Goal: Task Accomplishment & Management: Manage account settings

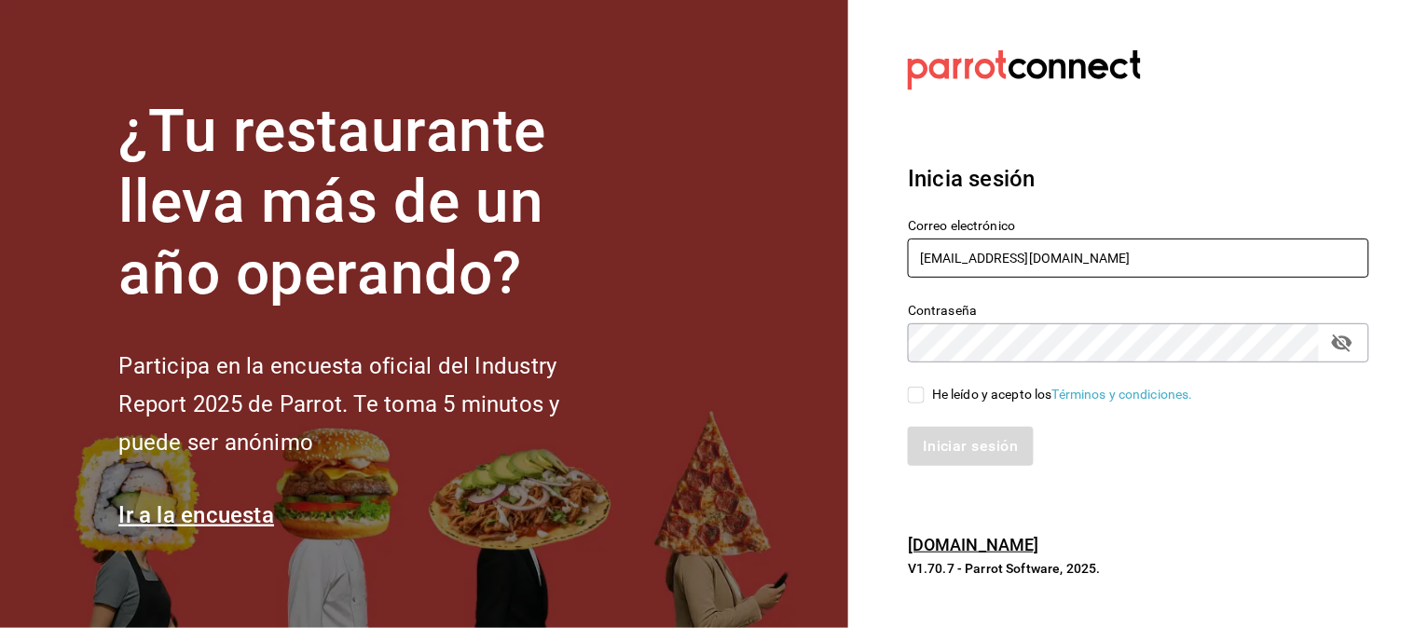
click at [984, 261] on input "[EMAIL_ADDRESS][DOMAIN_NAME]" at bounding box center [1138, 258] width 461 height 39
type input "[EMAIL_ADDRESS][DOMAIN_NAME]"
click at [917, 395] on input "He leído y acepto los Términos y condiciones." at bounding box center [916, 395] width 17 height 17
checkbox input "true"
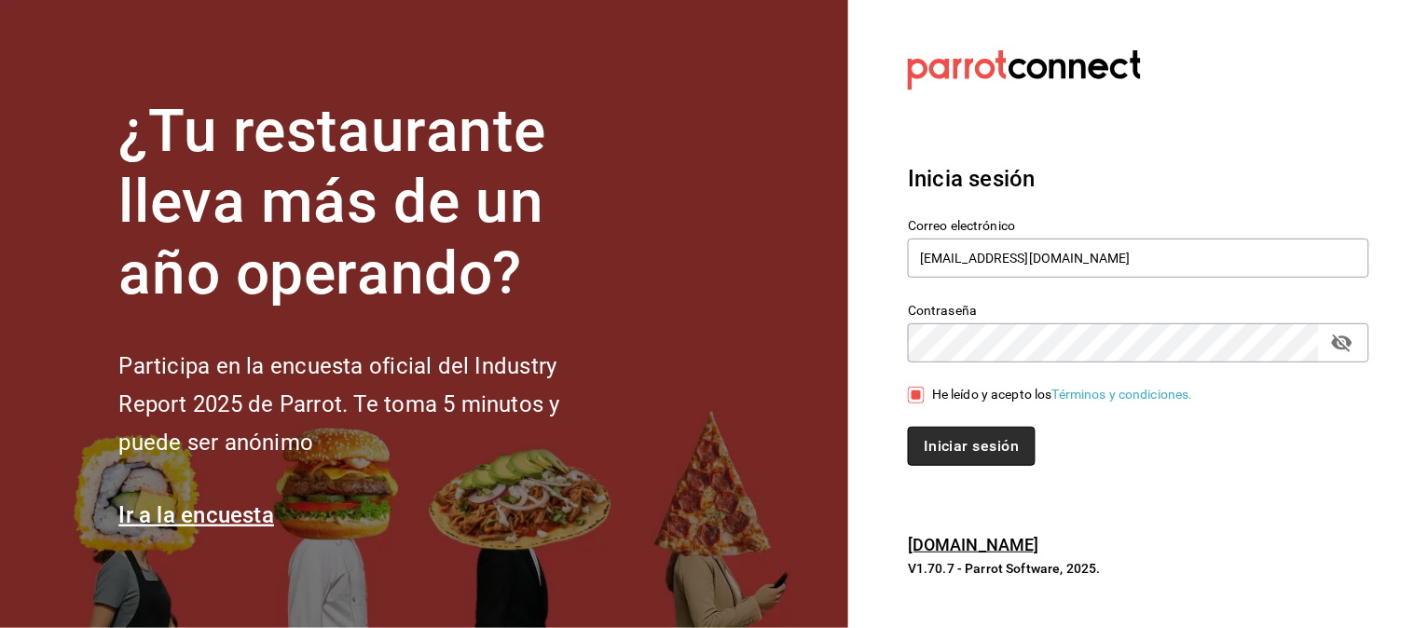
click at [933, 447] on button "Iniciar sesión" at bounding box center [971, 446] width 127 height 39
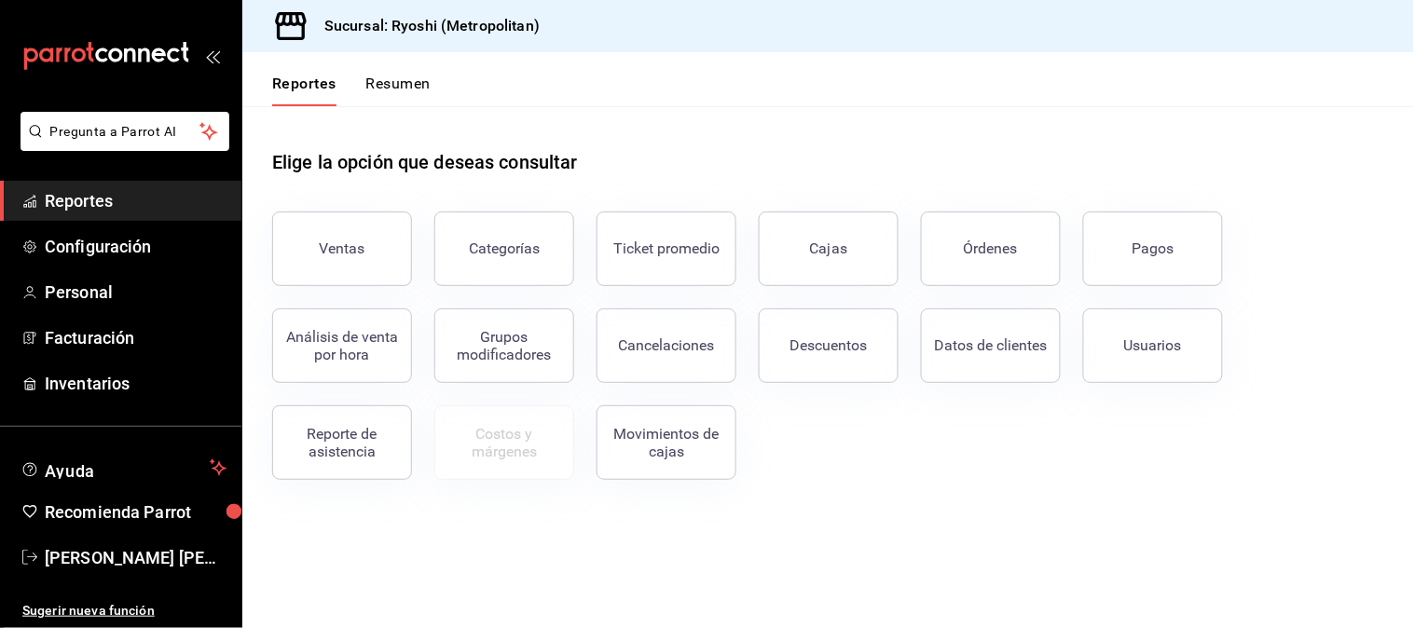
click at [1038, 469] on div "Ventas Categorías Ticket promedio Cajas Órdenes Pagos Análisis de venta por hor…" at bounding box center [817, 334] width 1134 height 291
click at [76, 293] on span "Personal" at bounding box center [136, 292] width 182 height 25
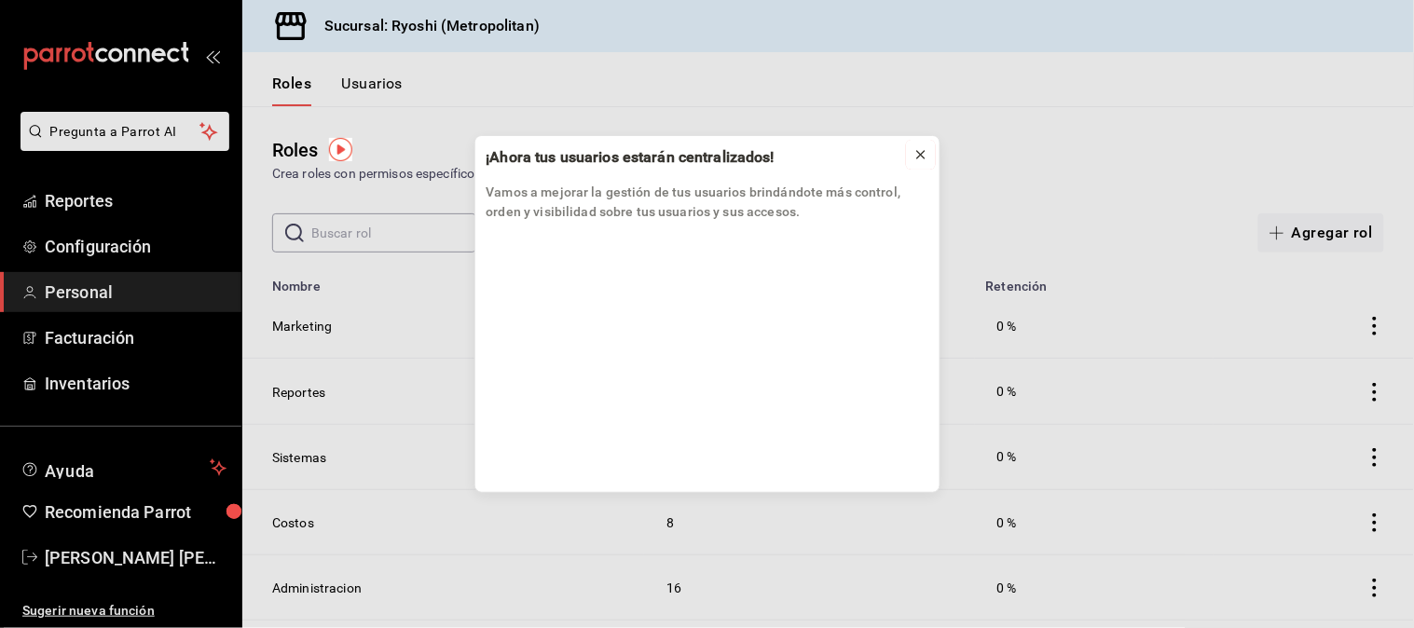
click at [915, 149] on icon at bounding box center [920, 154] width 15 height 15
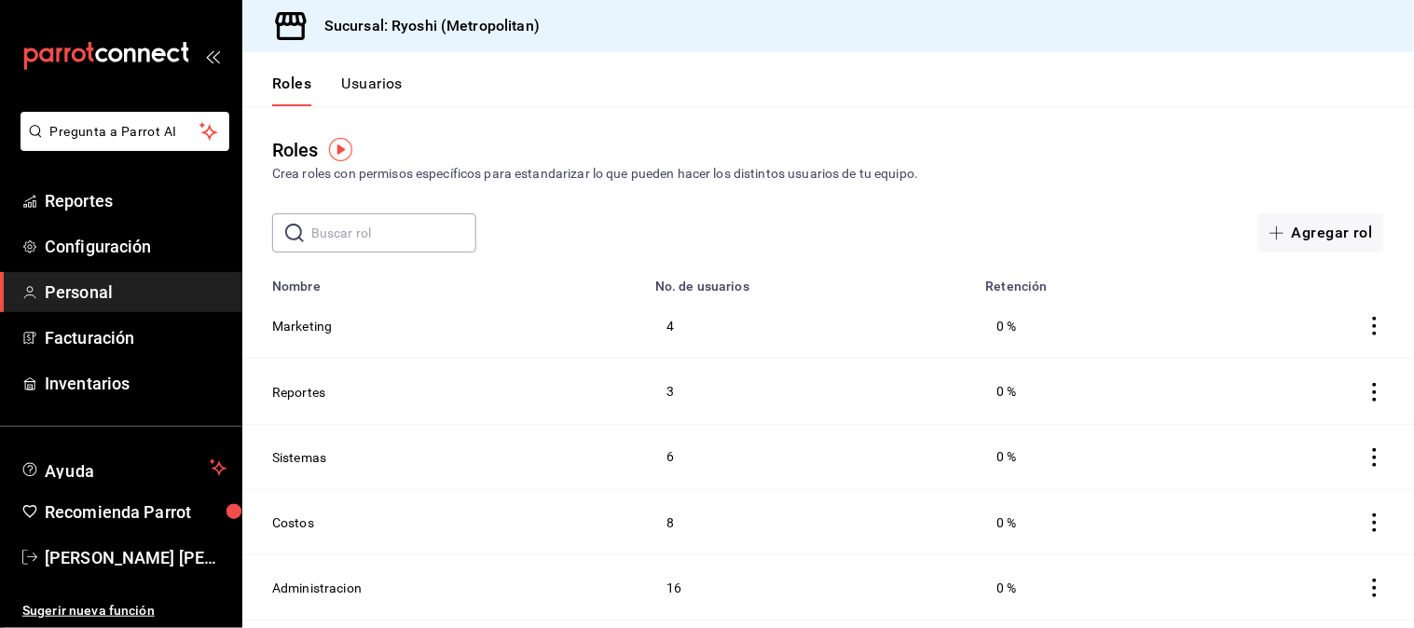
click at [378, 80] on button "Usuarios" at bounding box center [372, 91] width 62 height 32
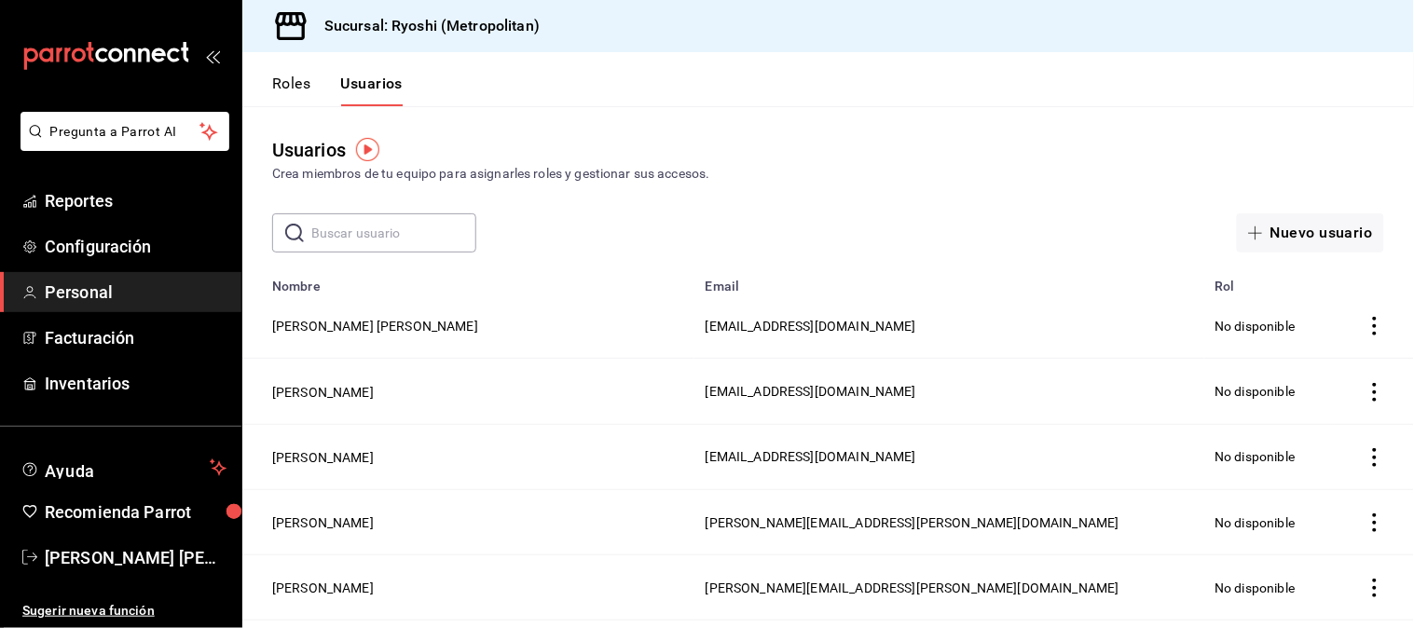
click at [390, 242] on input "text" at bounding box center [393, 232] width 165 height 37
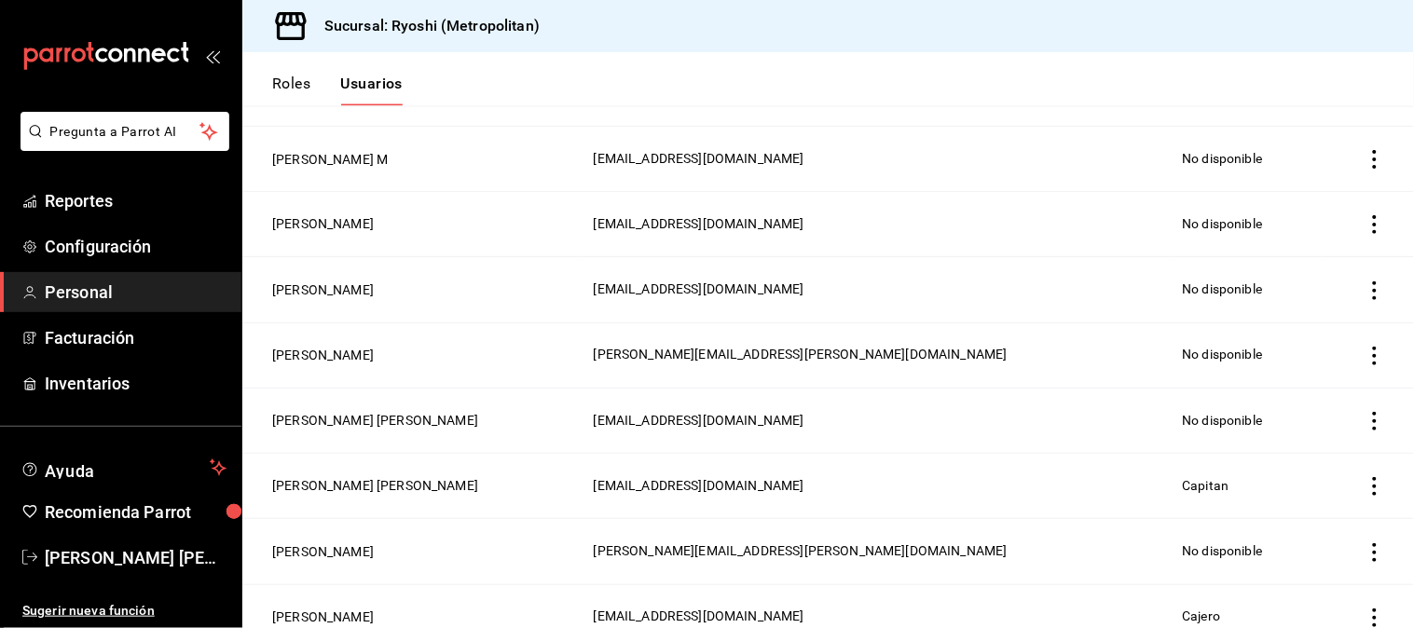
scroll to position [770, 0]
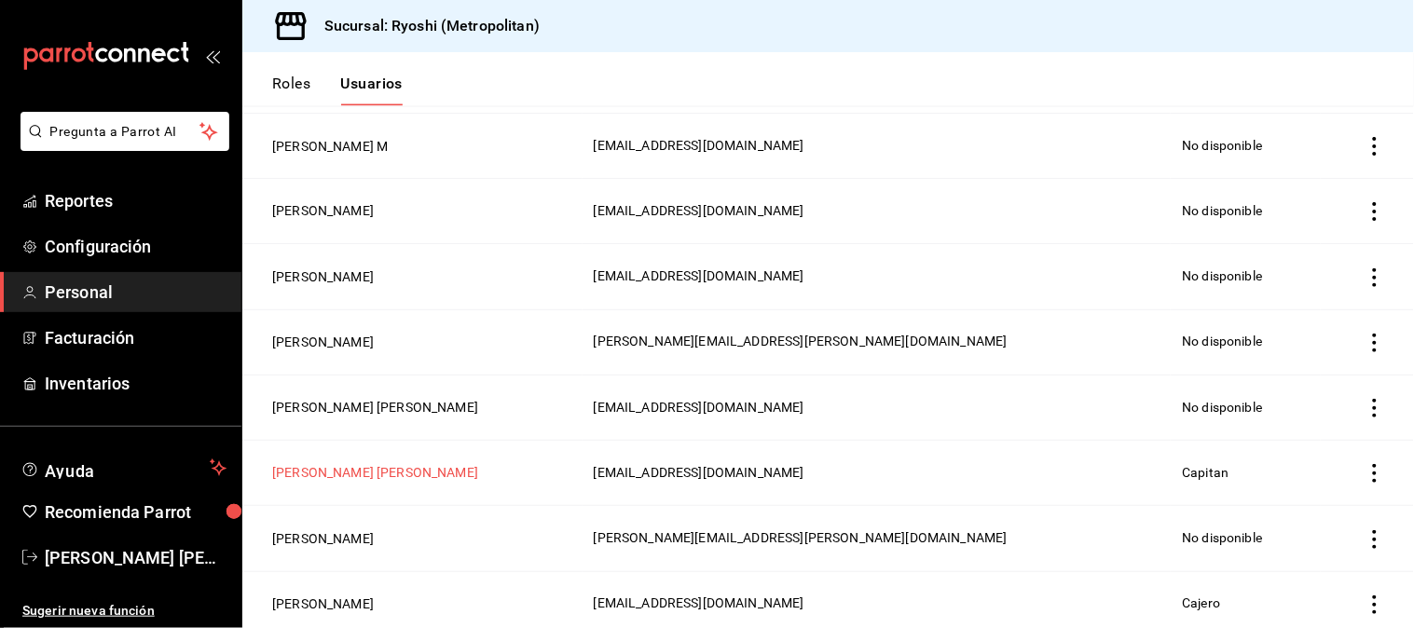
type input "[PERSON_NAME]"
click at [421, 464] on button "[PERSON_NAME] [PERSON_NAME]" at bounding box center [375, 473] width 206 height 19
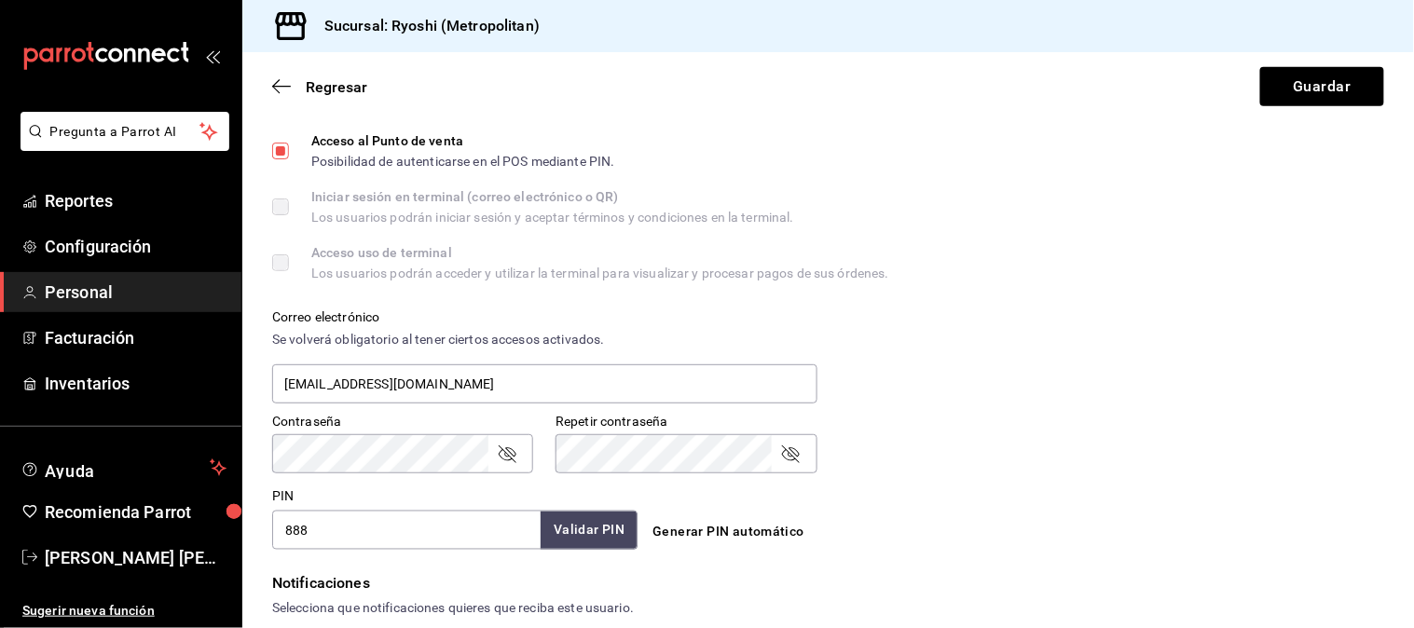
scroll to position [621, 0]
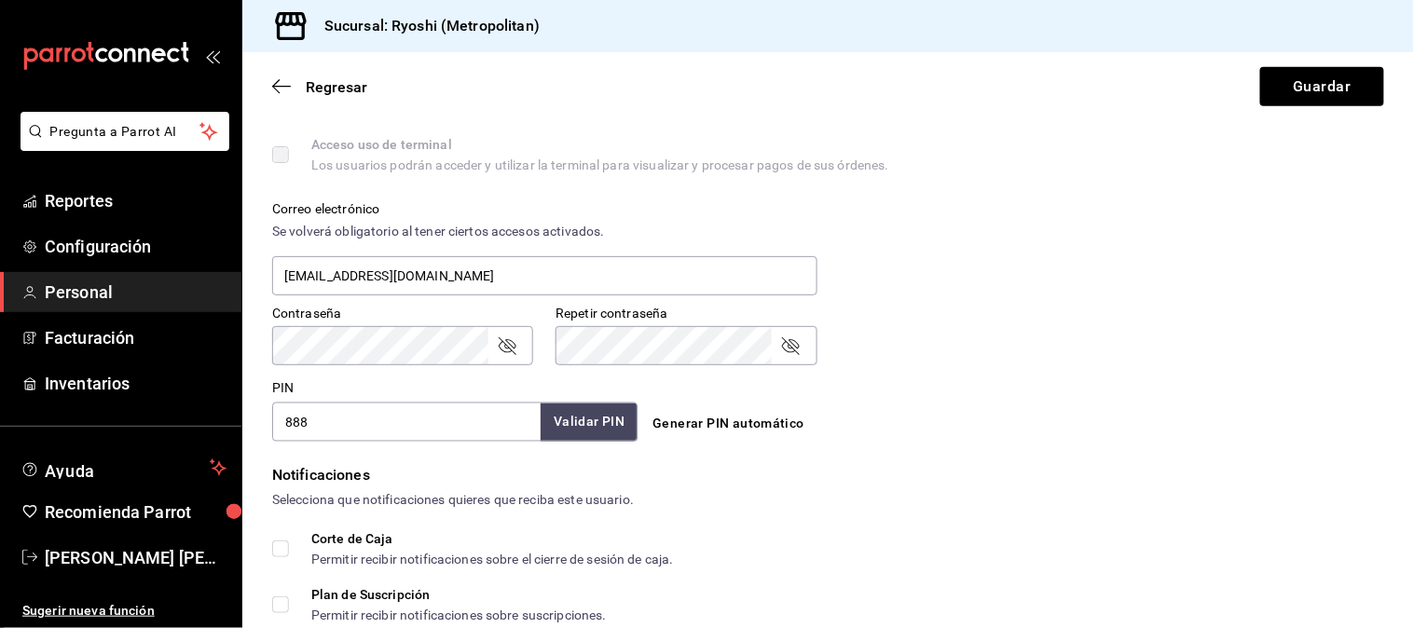
click at [417, 408] on input "888" at bounding box center [406, 422] width 268 height 39
click at [416, 408] on input "888" at bounding box center [406, 422] width 268 height 39
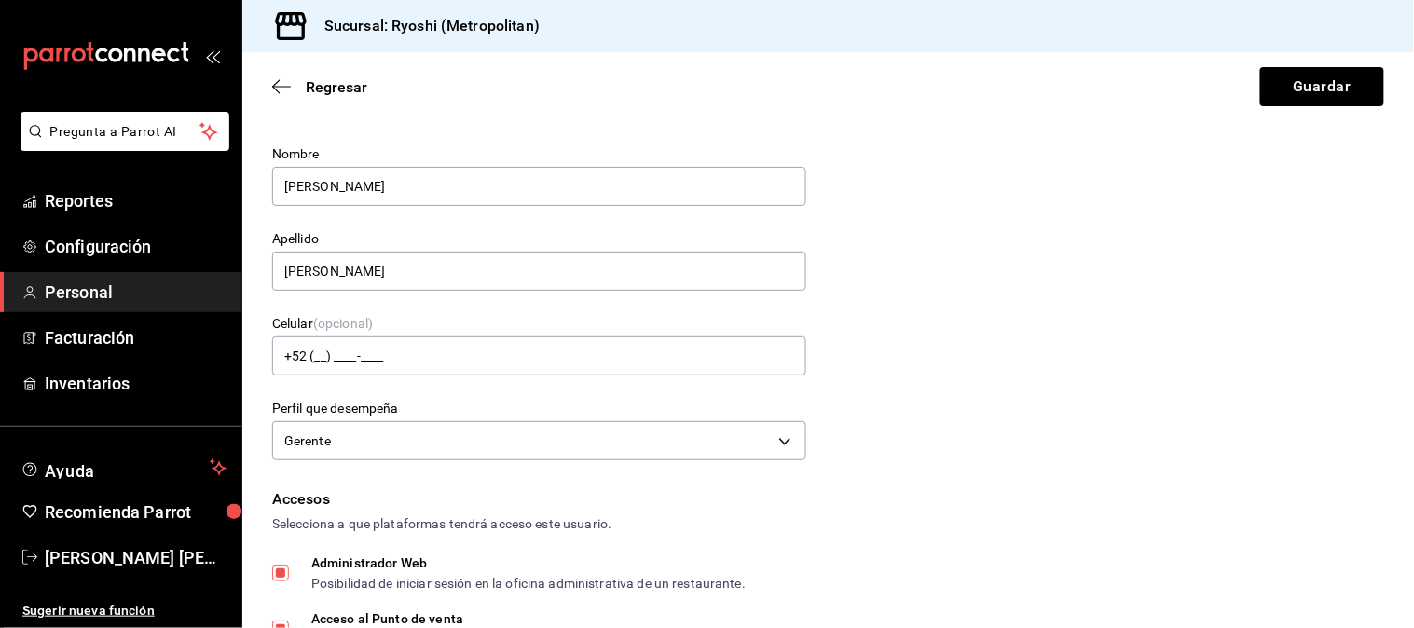
scroll to position [0, 0]
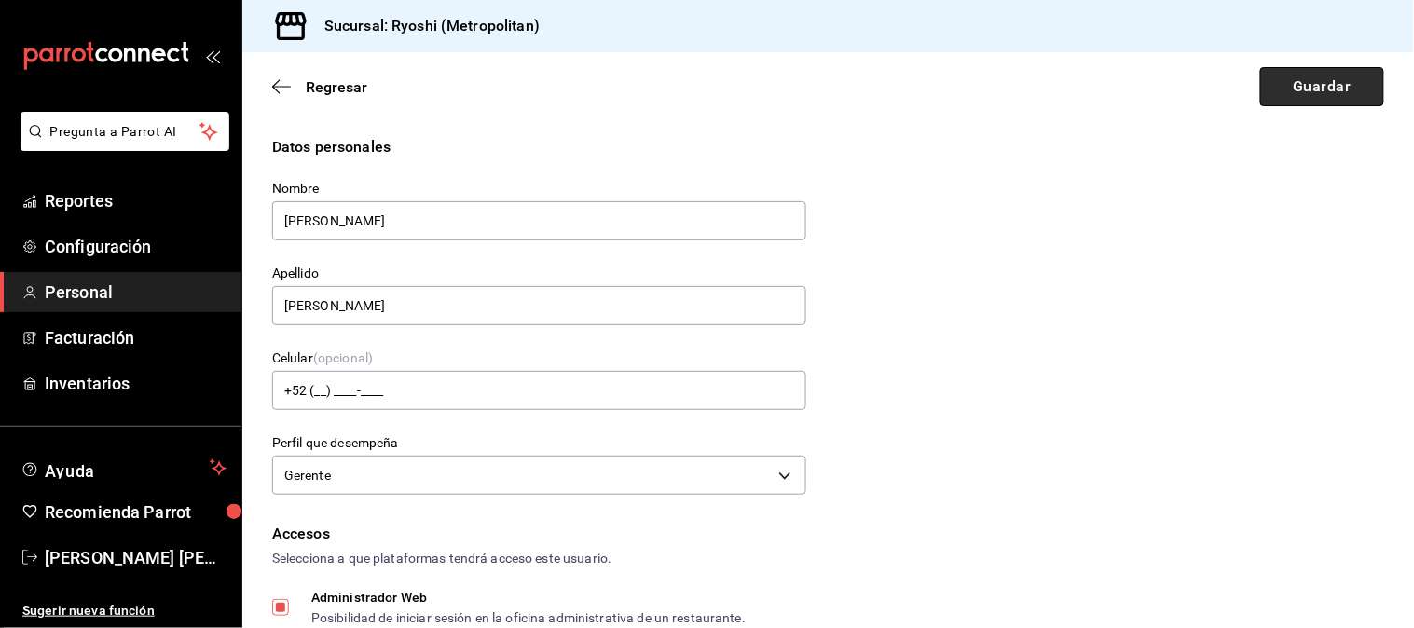
click at [1331, 89] on button "Guardar" at bounding box center [1322, 86] width 124 height 39
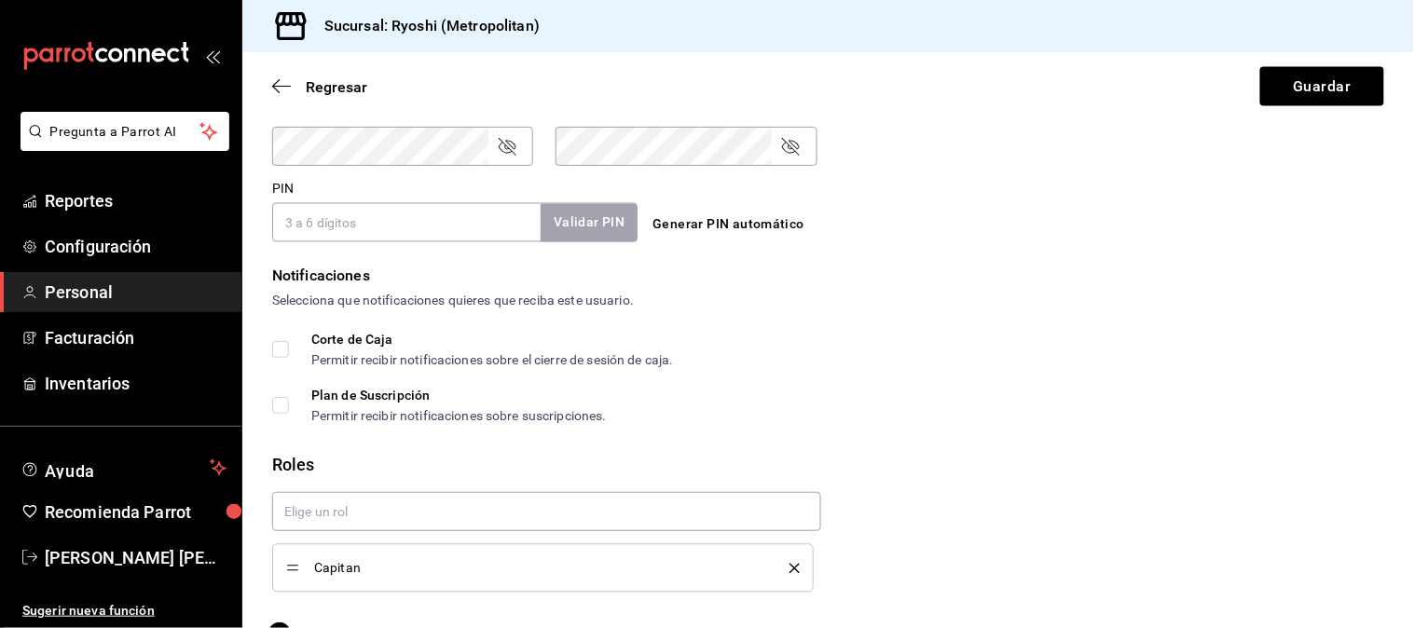
scroll to position [828, 0]
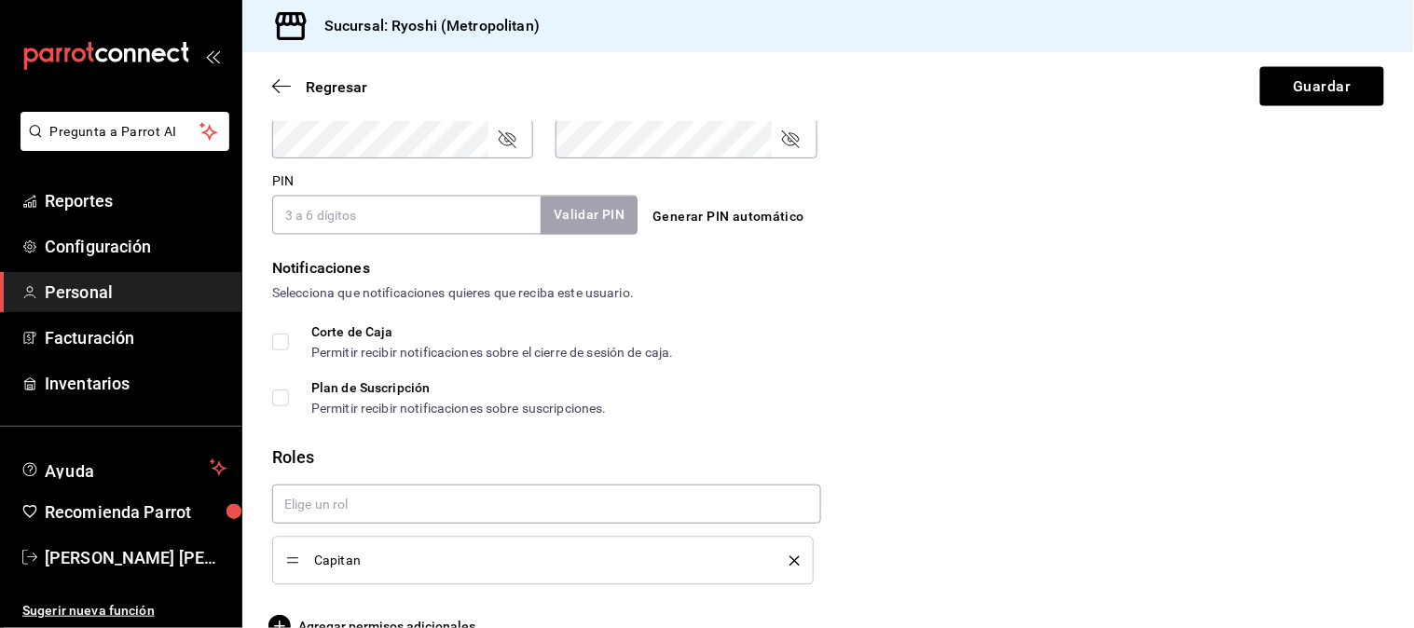
click at [319, 222] on input "PIN" at bounding box center [406, 215] width 268 height 39
type input "811956"
click at [606, 207] on button "Validar PIN" at bounding box center [588, 216] width 99 height 40
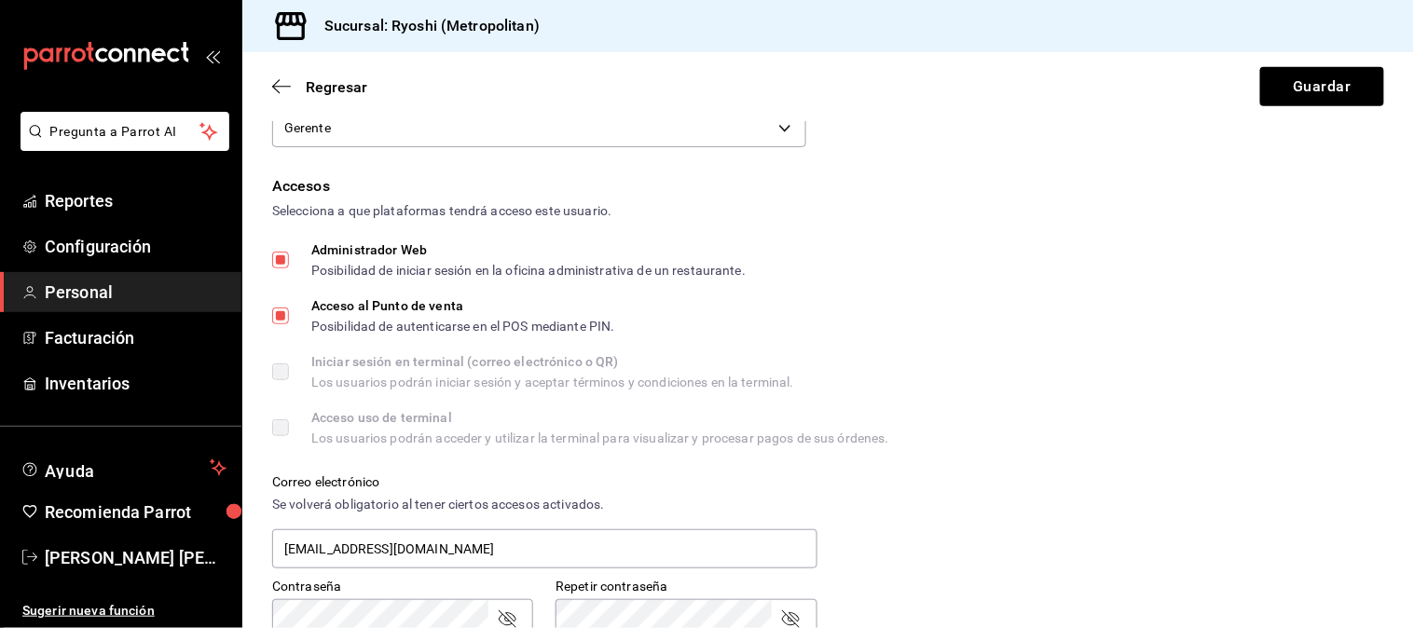
scroll to position [310, 0]
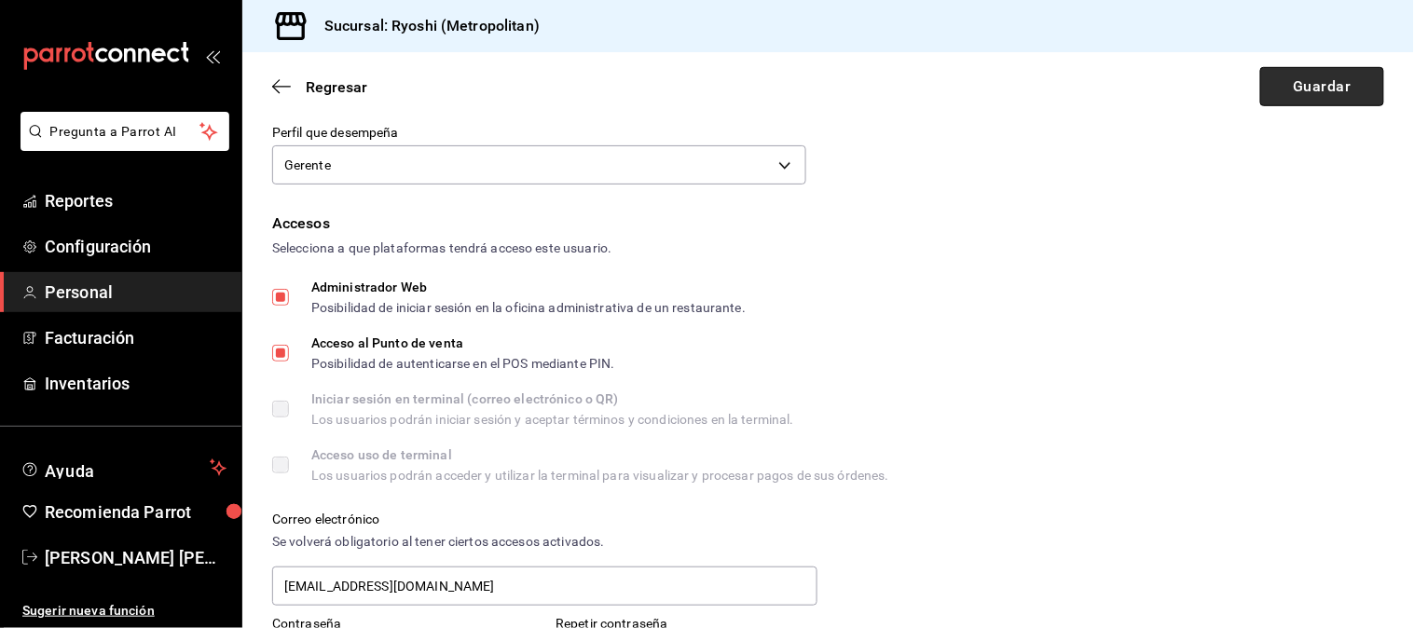
click at [1320, 81] on button "Guardar" at bounding box center [1322, 86] width 124 height 39
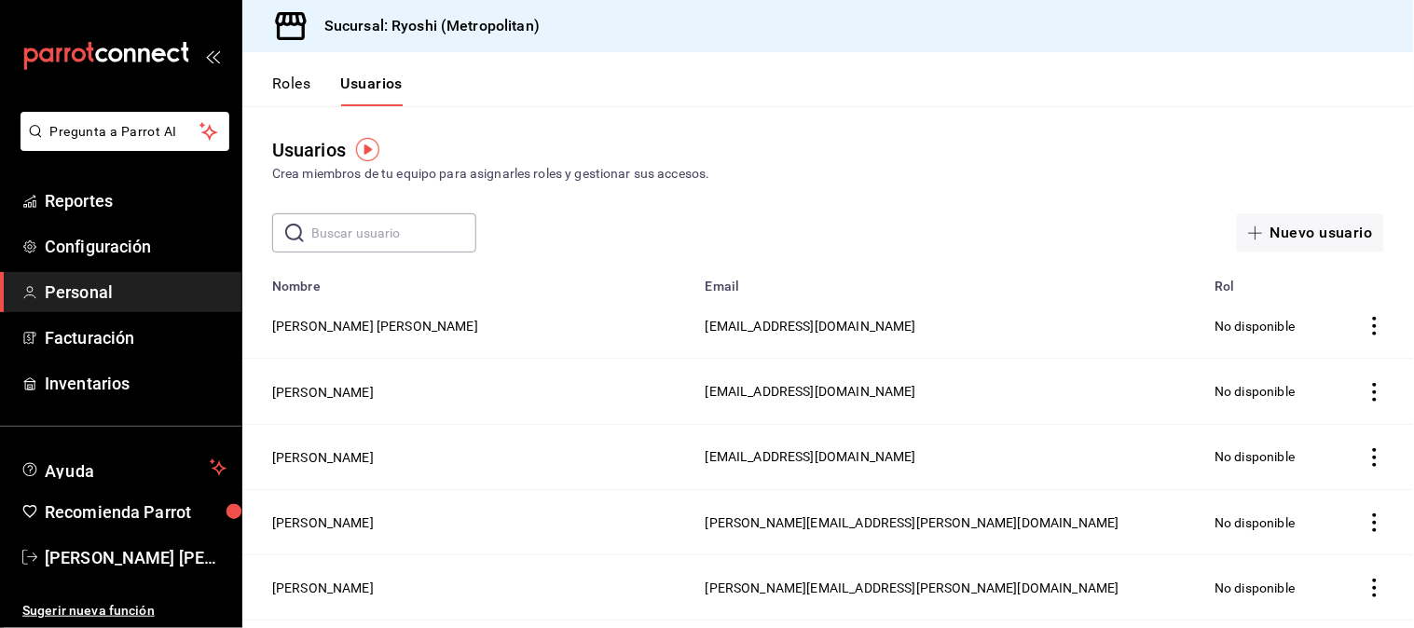
click at [97, 300] on span "Personal" at bounding box center [136, 292] width 182 height 25
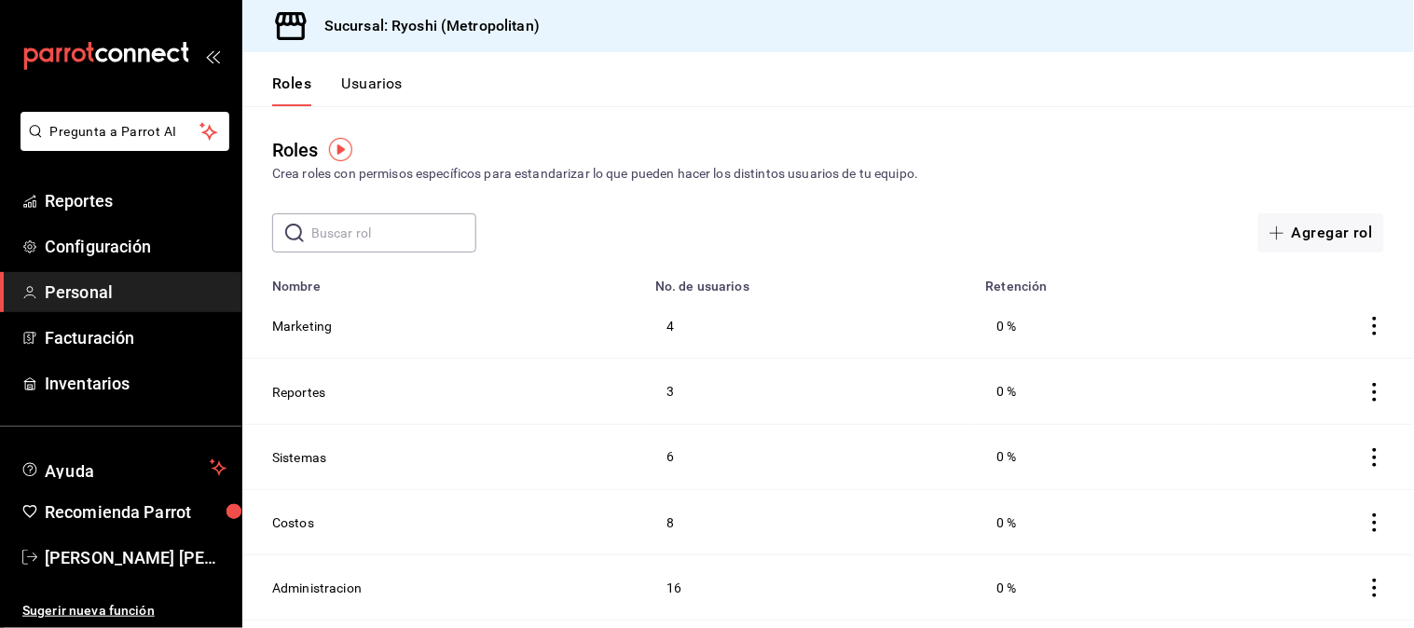
click at [379, 88] on button "Usuarios" at bounding box center [372, 91] width 62 height 32
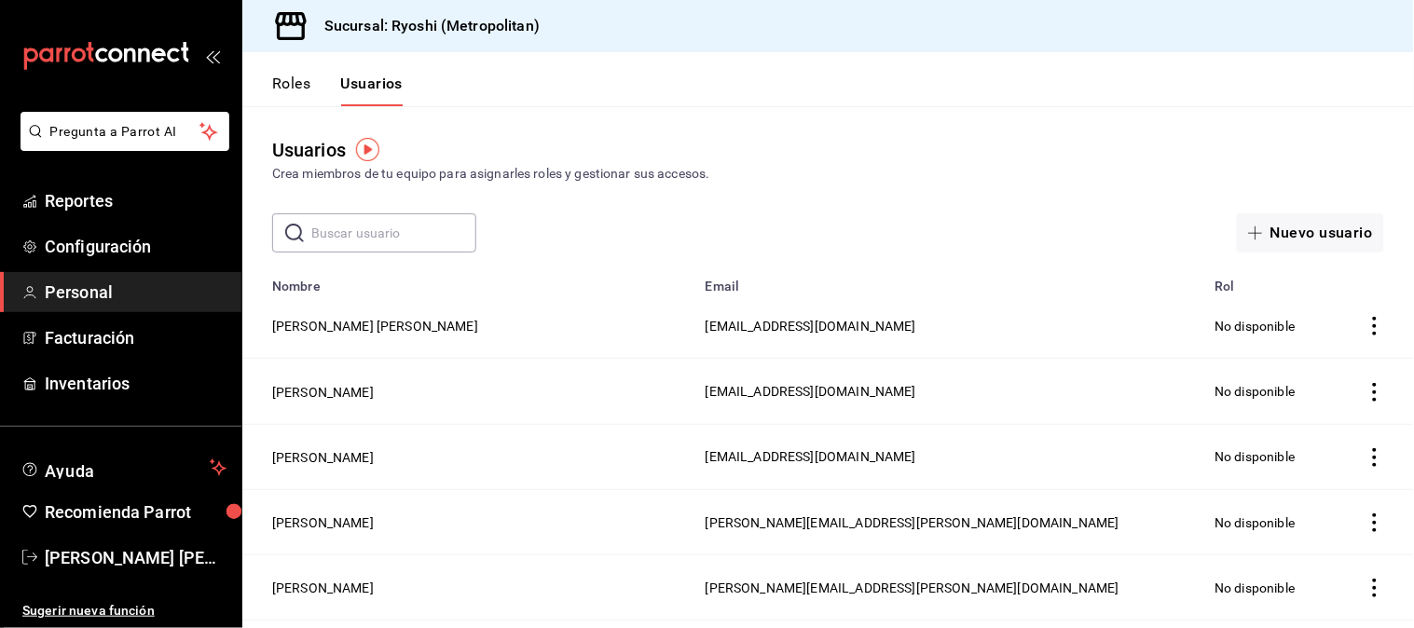
click at [392, 235] on input "text" at bounding box center [393, 232] width 165 height 37
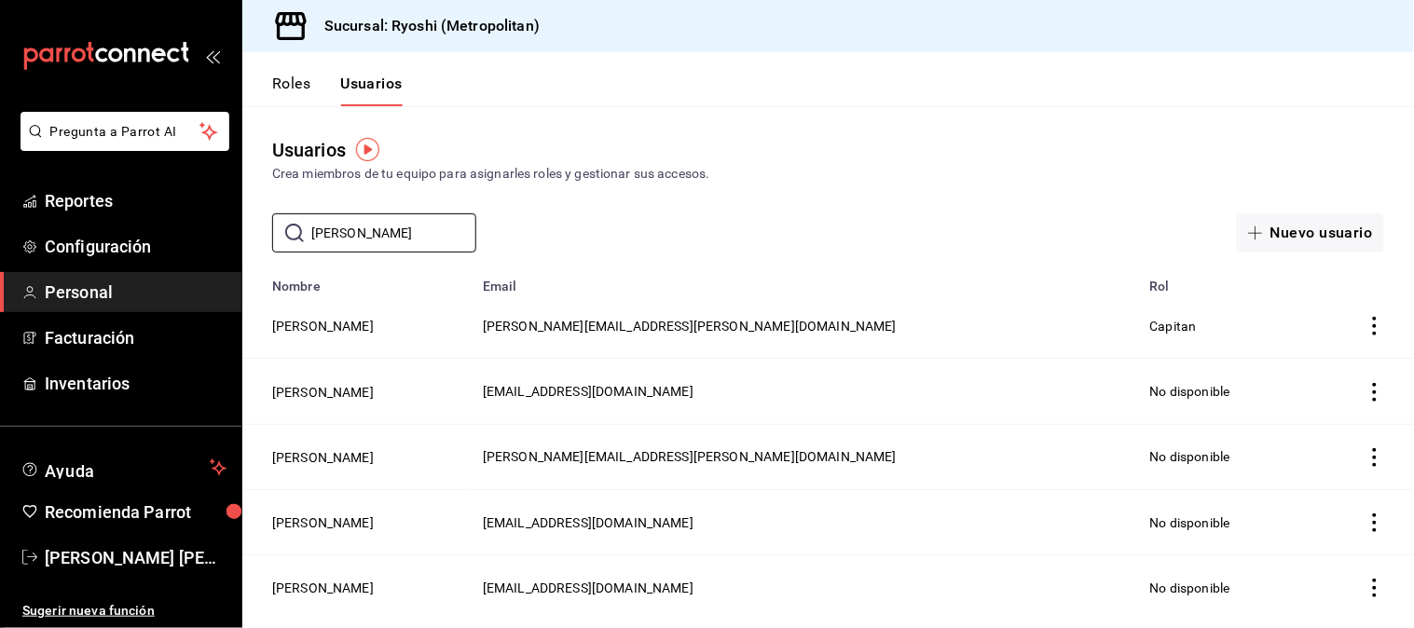
type input "aaron"
click at [397, 317] on td "Aaron Garcia" at bounding box center [356, 326] width 229 height 65
click at [299, 321] on button "Aaron Garcia" at bounding box center [323, 326] width 102 height 19
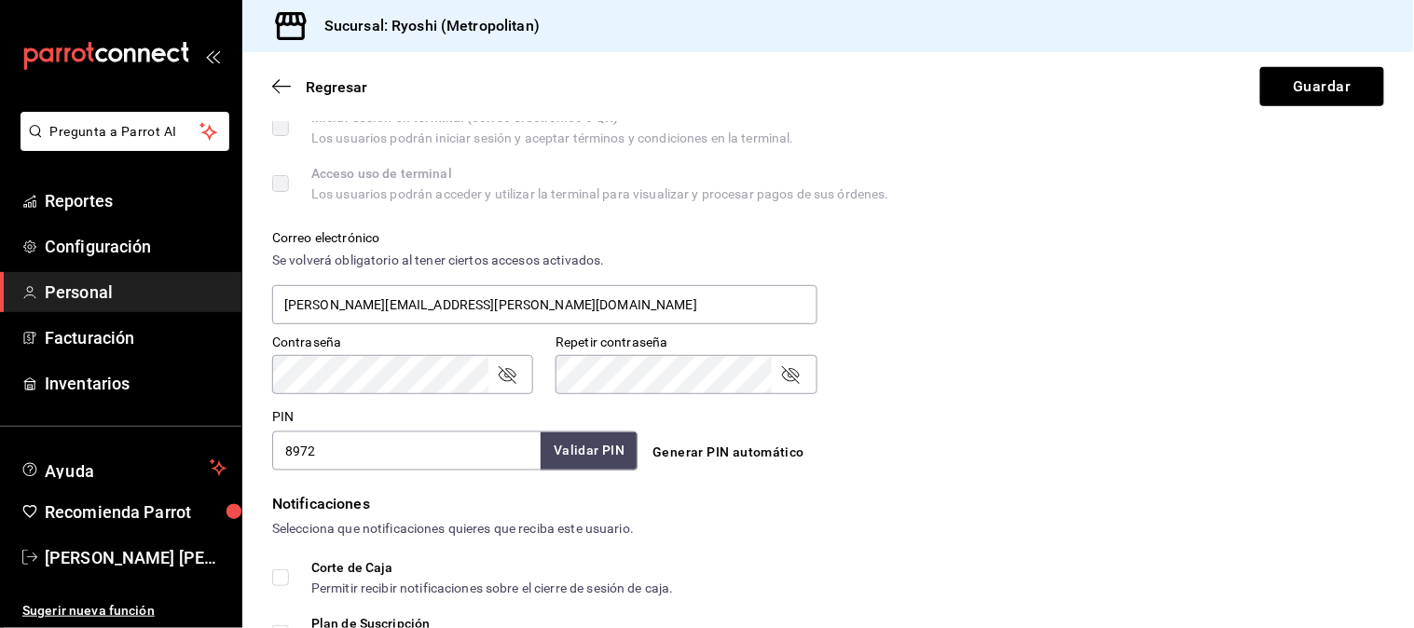
scroll to position [621, 0]
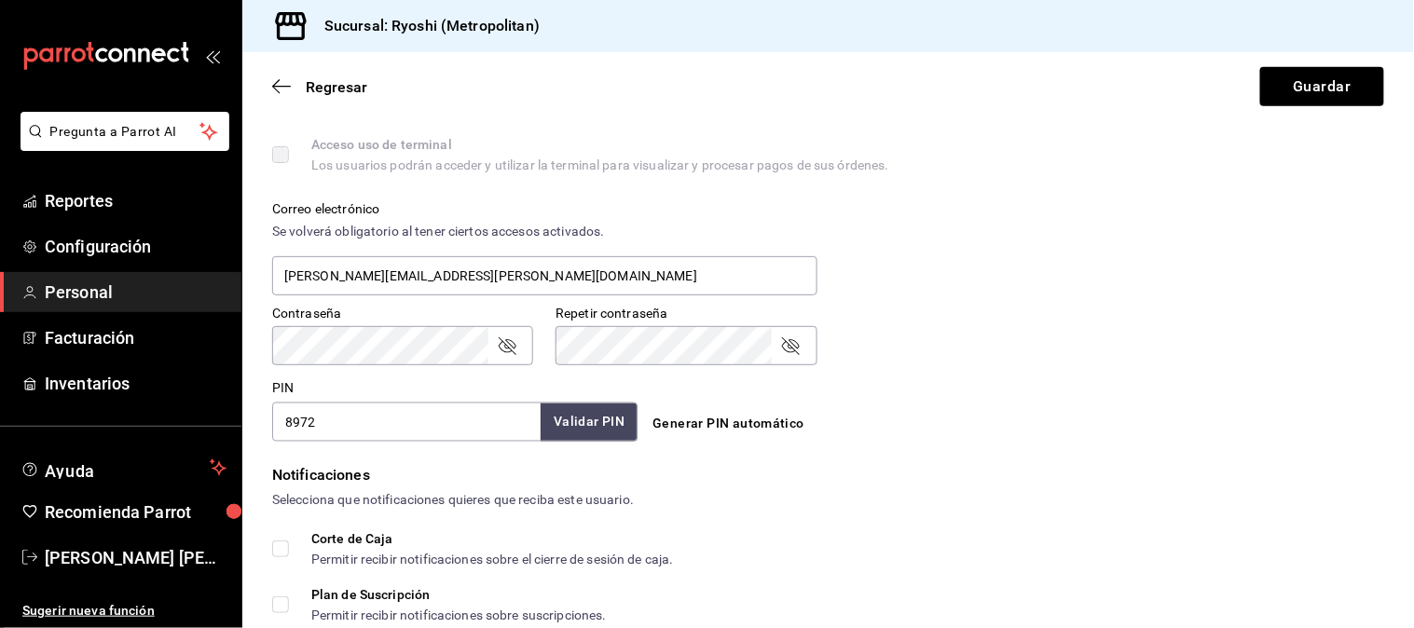
click at [408, 413] on input "8972" at bounding box center [406, 422] width 268 height 39
type input "841316"
click at [608, 420] on button "Validar PIN" at bounding box center [588, 423] width 99 height 40
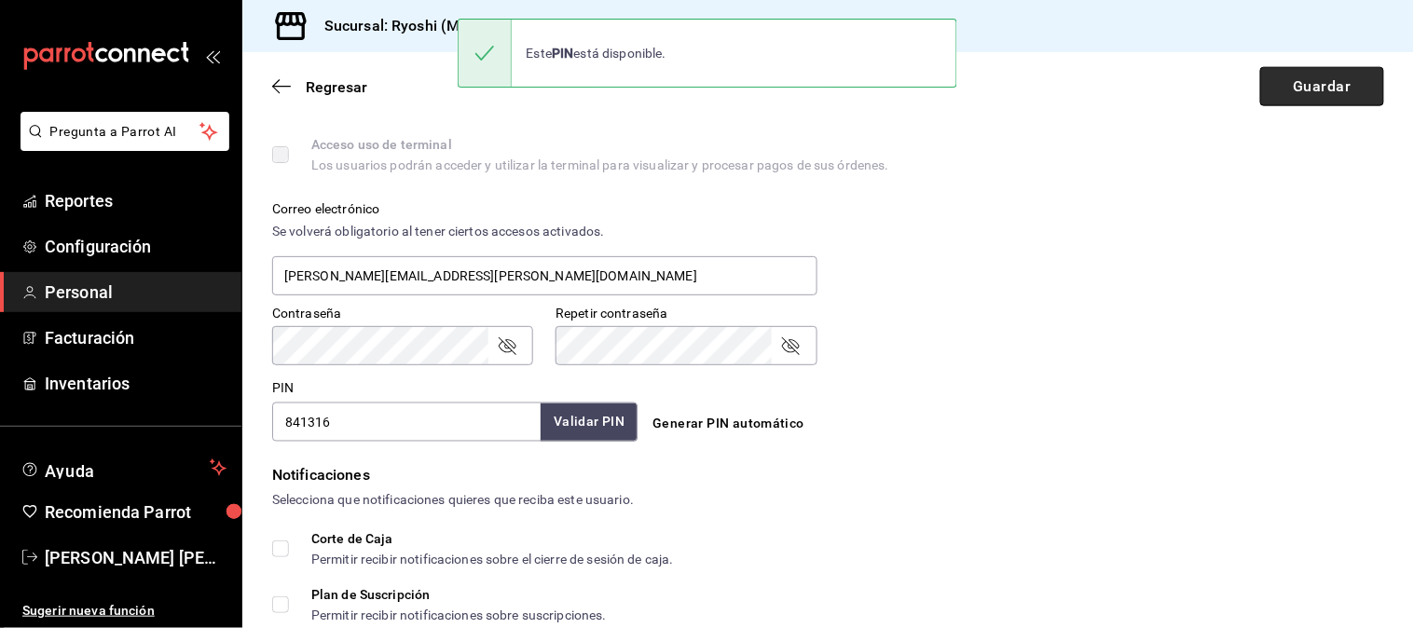
click at [1336, 86] on button "Guardar" at bounding box center [1322, 86] width 124 height 39
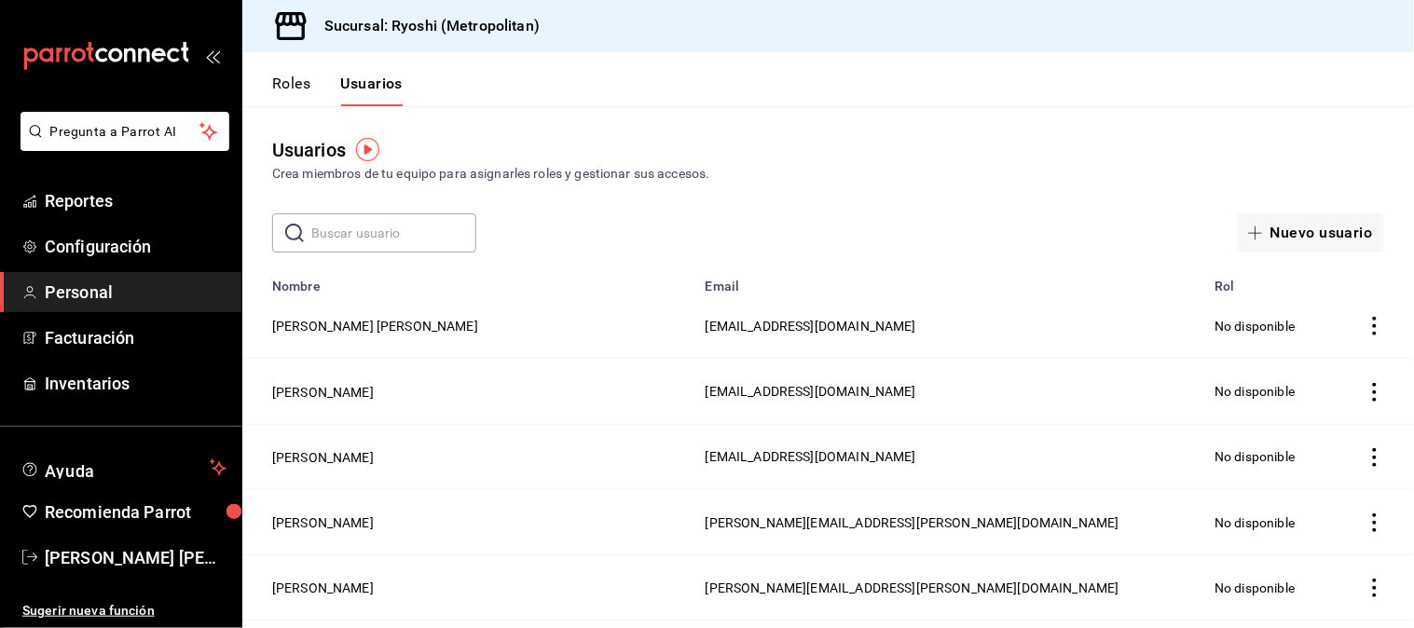
click at [352, 227] on input "text" at bounding box center [393, 232] width 165 height 37
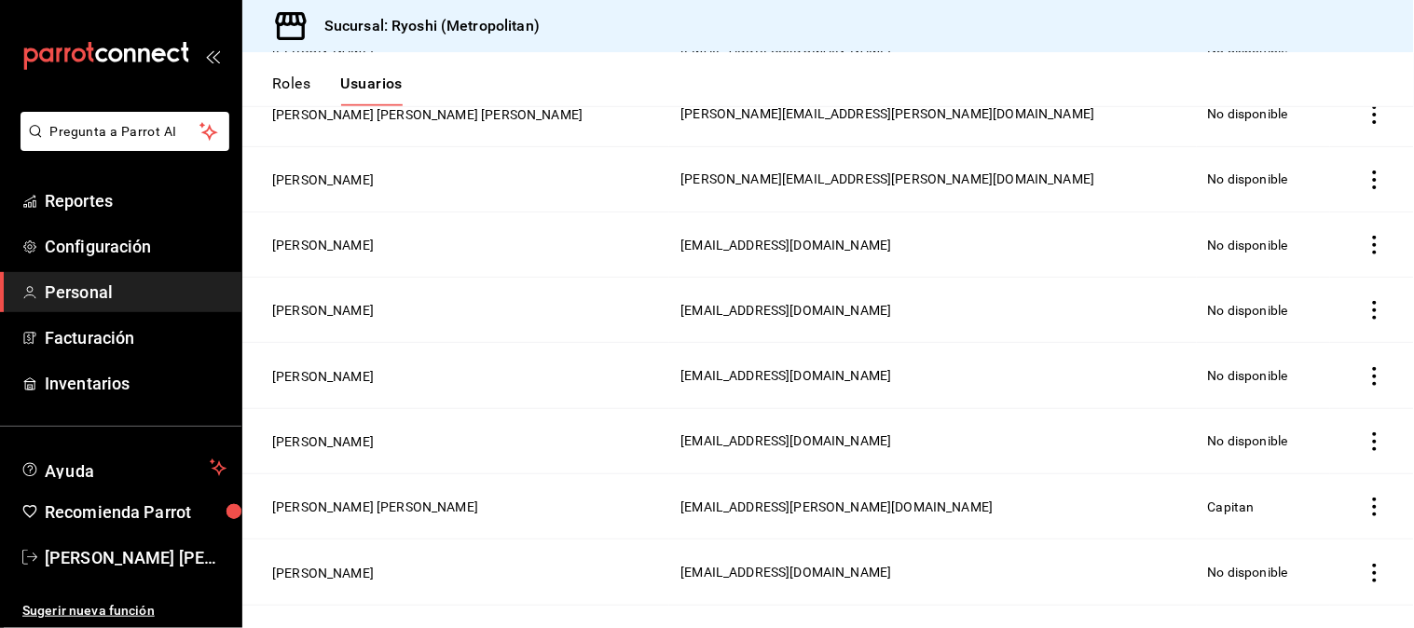
scroll to position [310, 0]
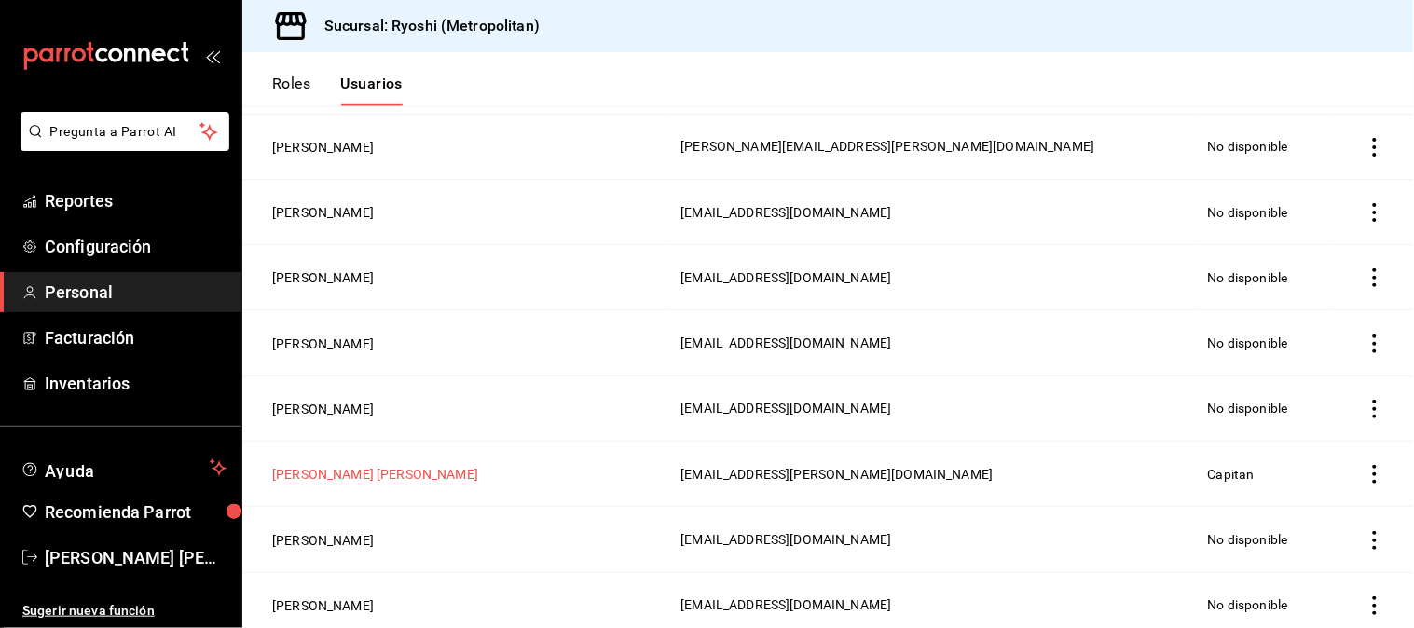
type input "adrian"
click at [404, 465] on button "Adrian Nieves Gomez Santoy" at bounding box center [375, 474] width 206 height 19
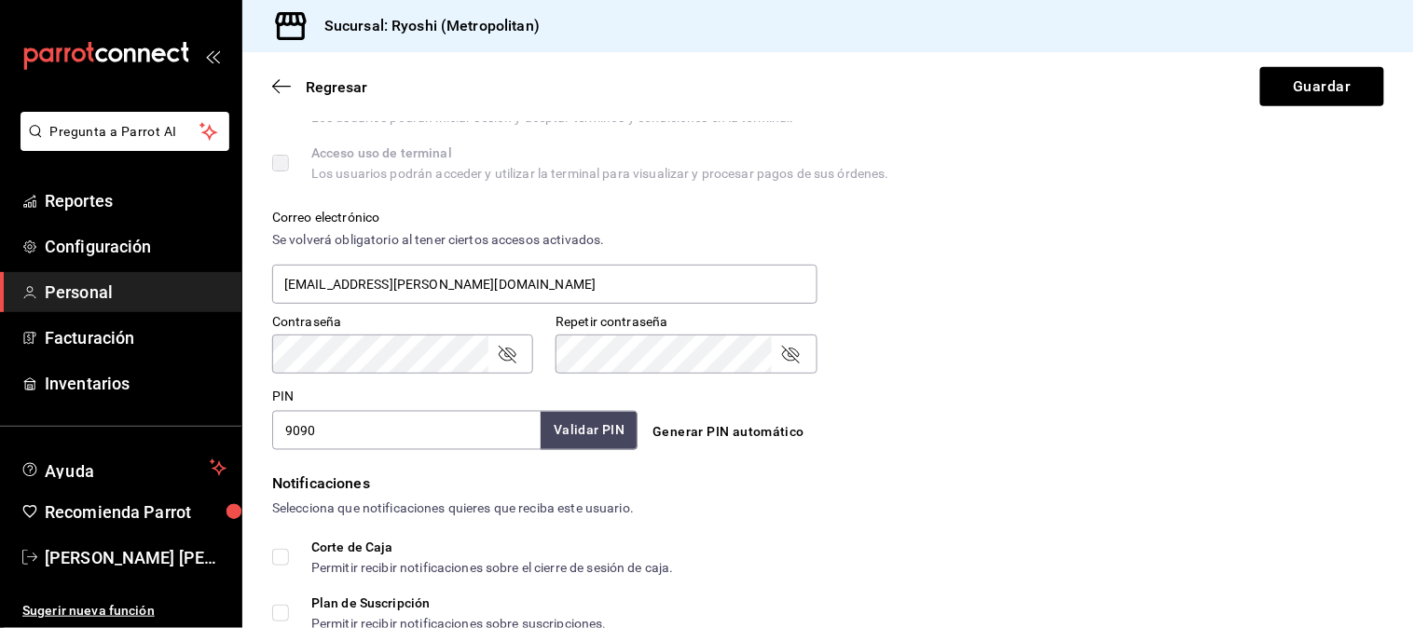
scroll to position [621, 0]
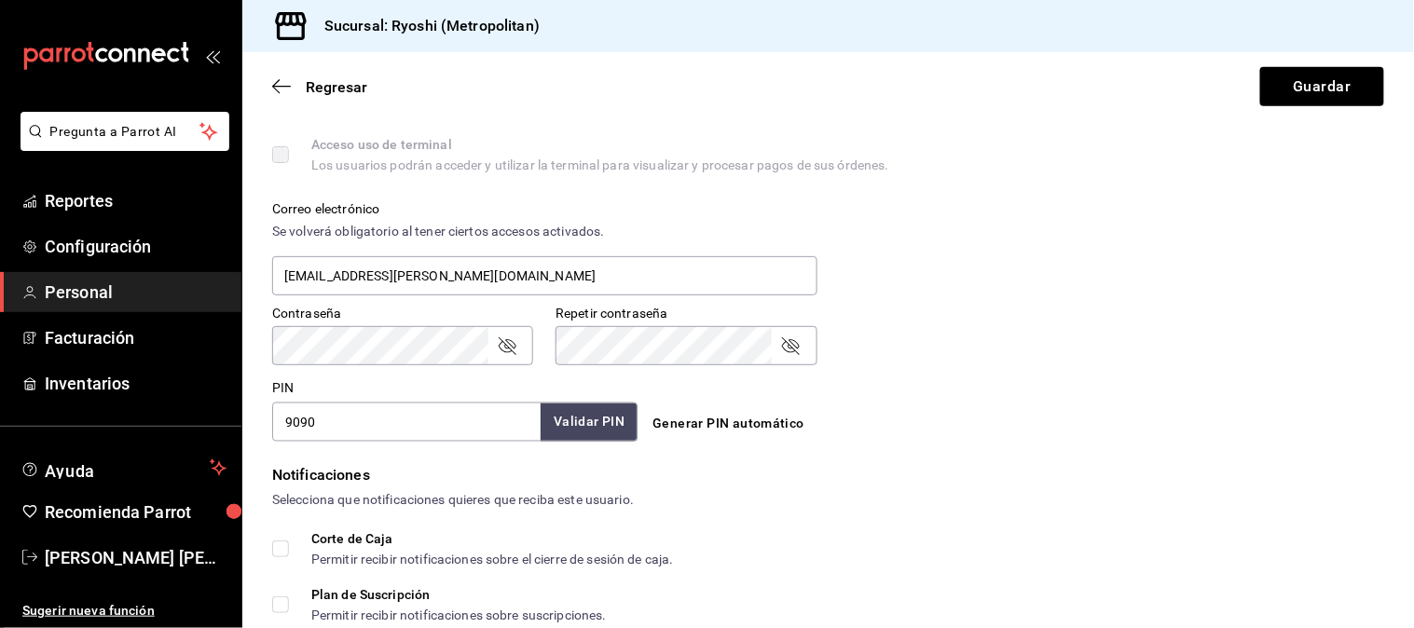
click at [424, 423] on input "9090" at bounding box center [406, 422] width 268 height 39
type input "840848"
click at [610, 430] on button "Validar PIN" at bounding box center [588, 423] width 99 height 40
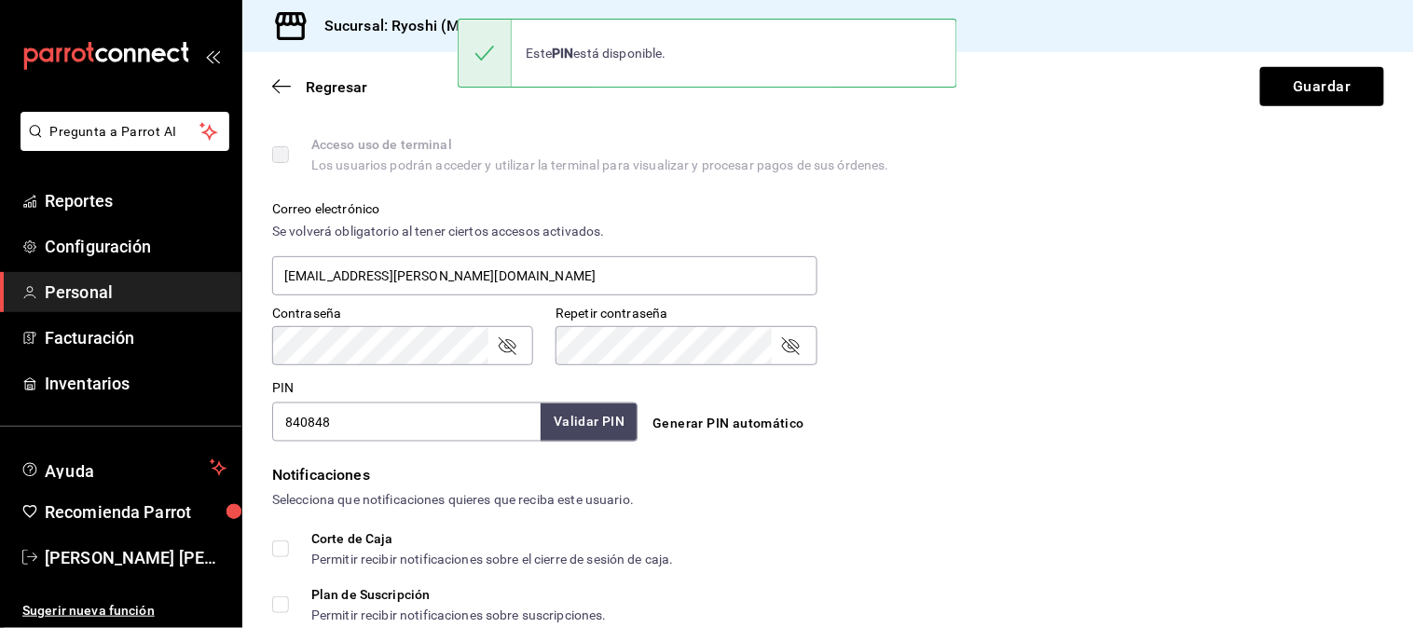
scroll to position [0, 0]
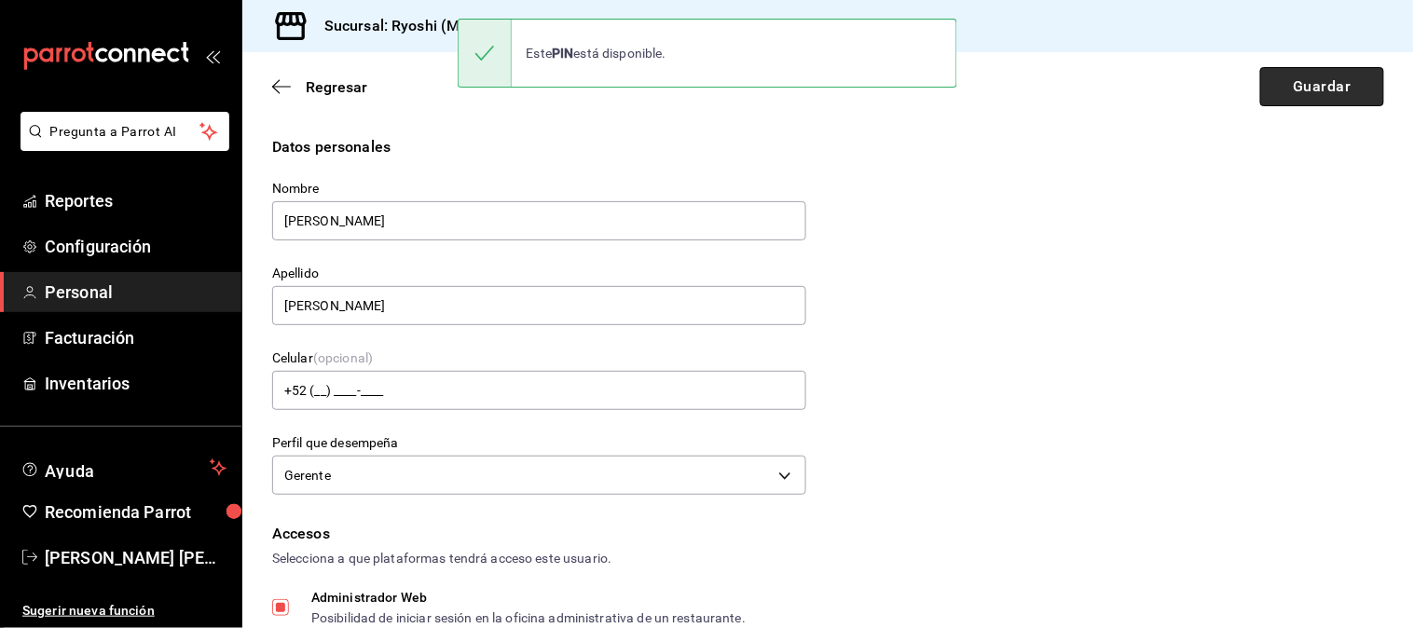
click at [1302, 90] on button "Guardar" at bounding box center [1322, 86] width 124 height 39
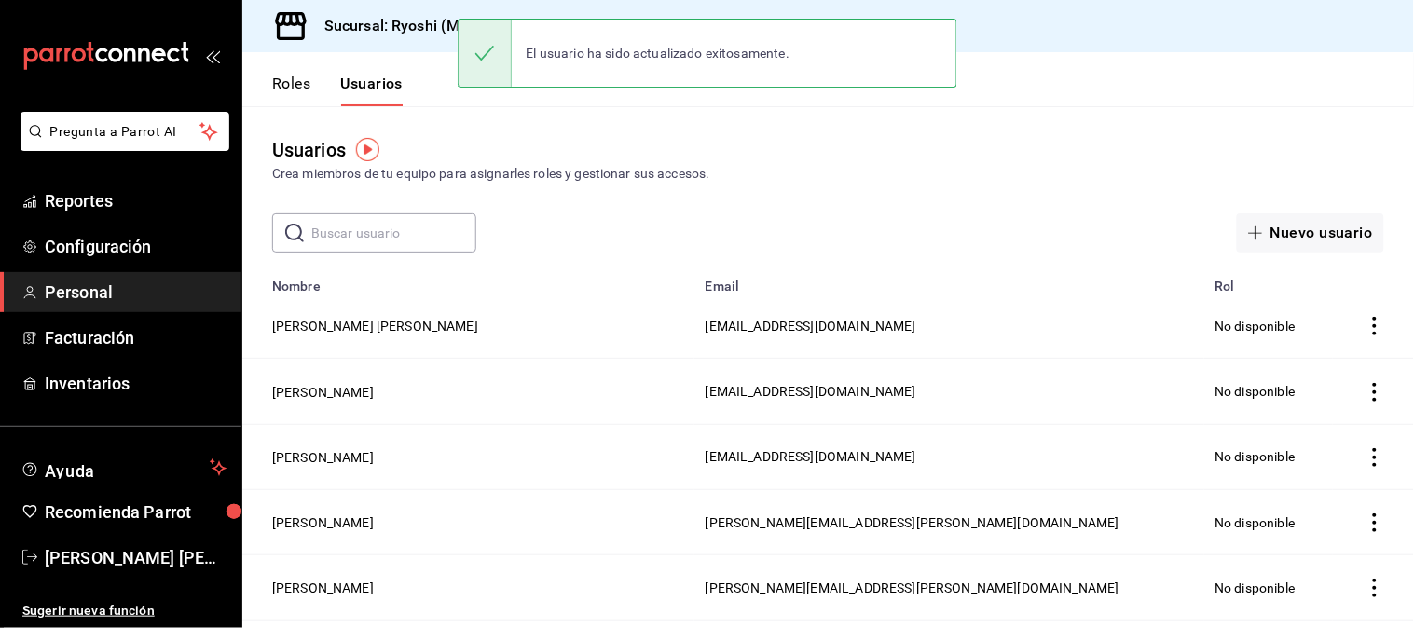
click at [421, 219] on input "text" at bounding box center [393, 232] width 165 height 37
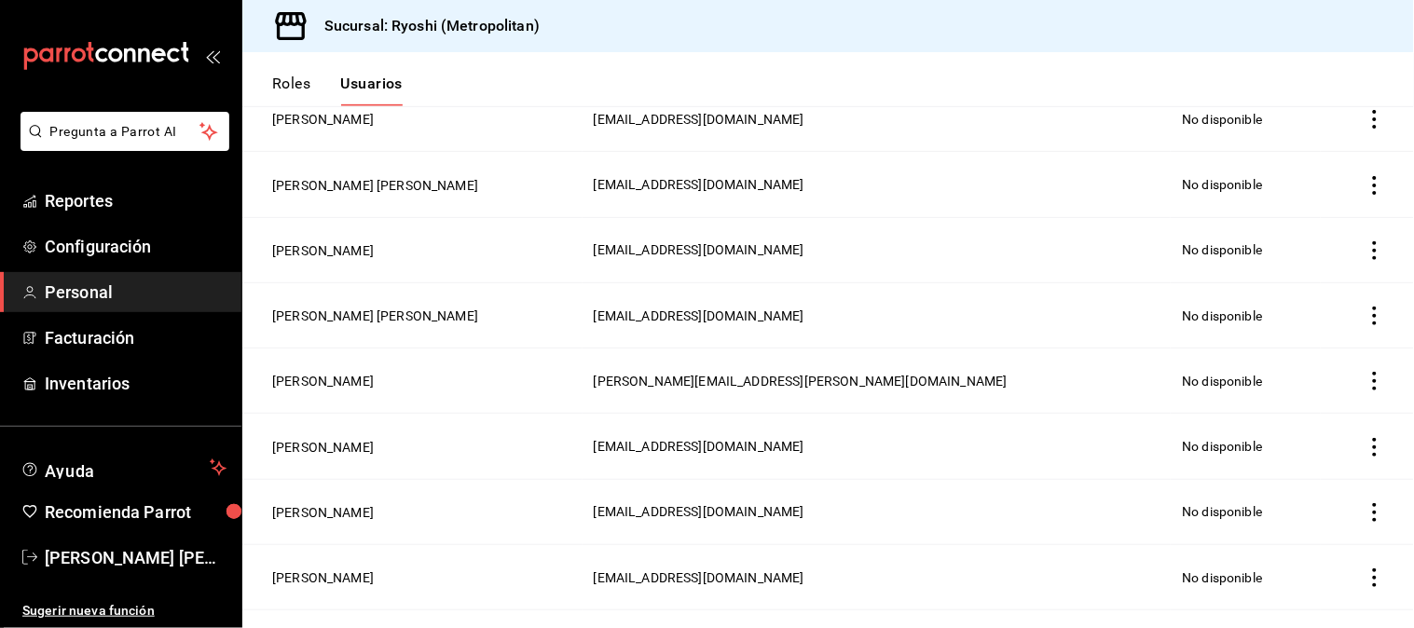
scroll to position [379, 0]
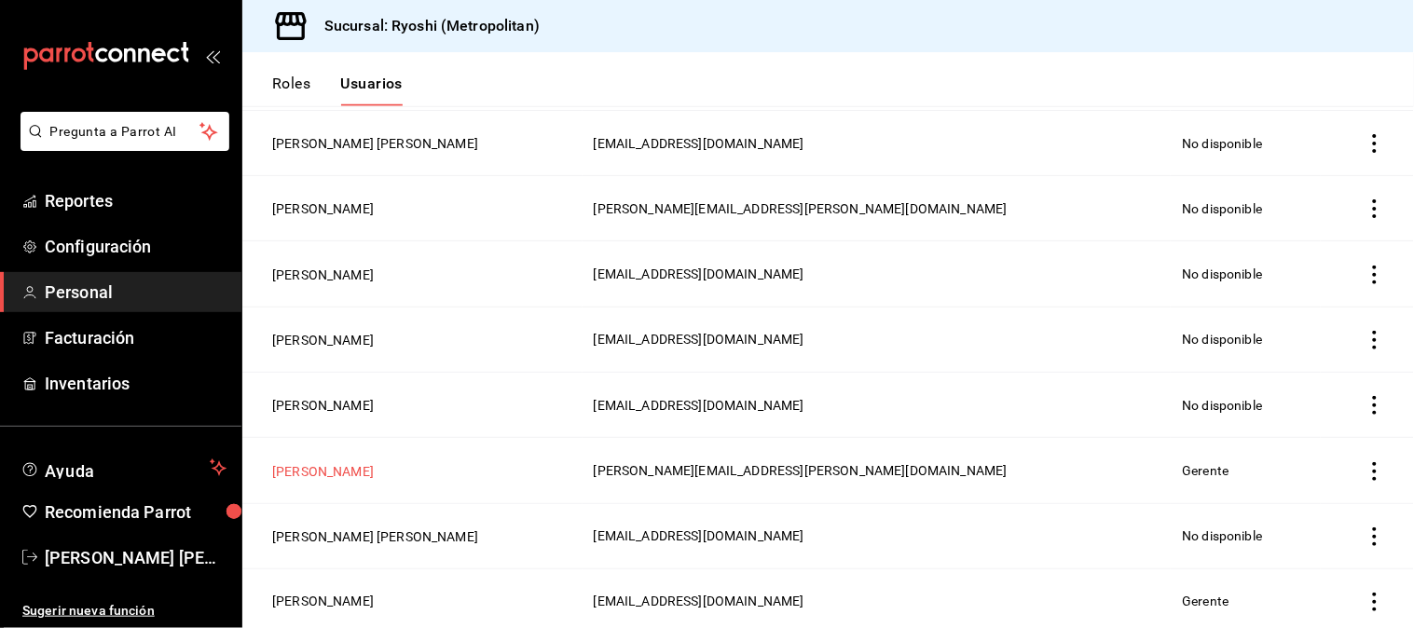
type input "aldo"
click at [317, 467] on button "Aldo Alanis" at bounding box center [323, 471] width 102 height 19
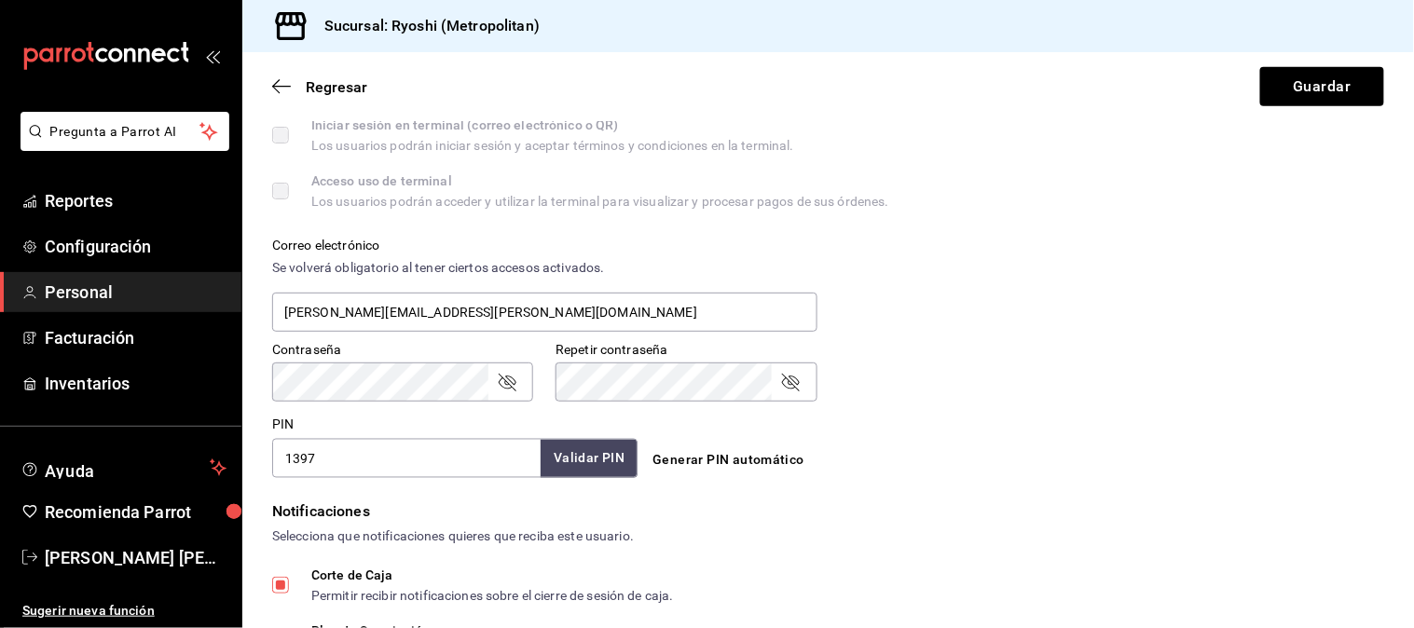
scroll to position [621, 0]
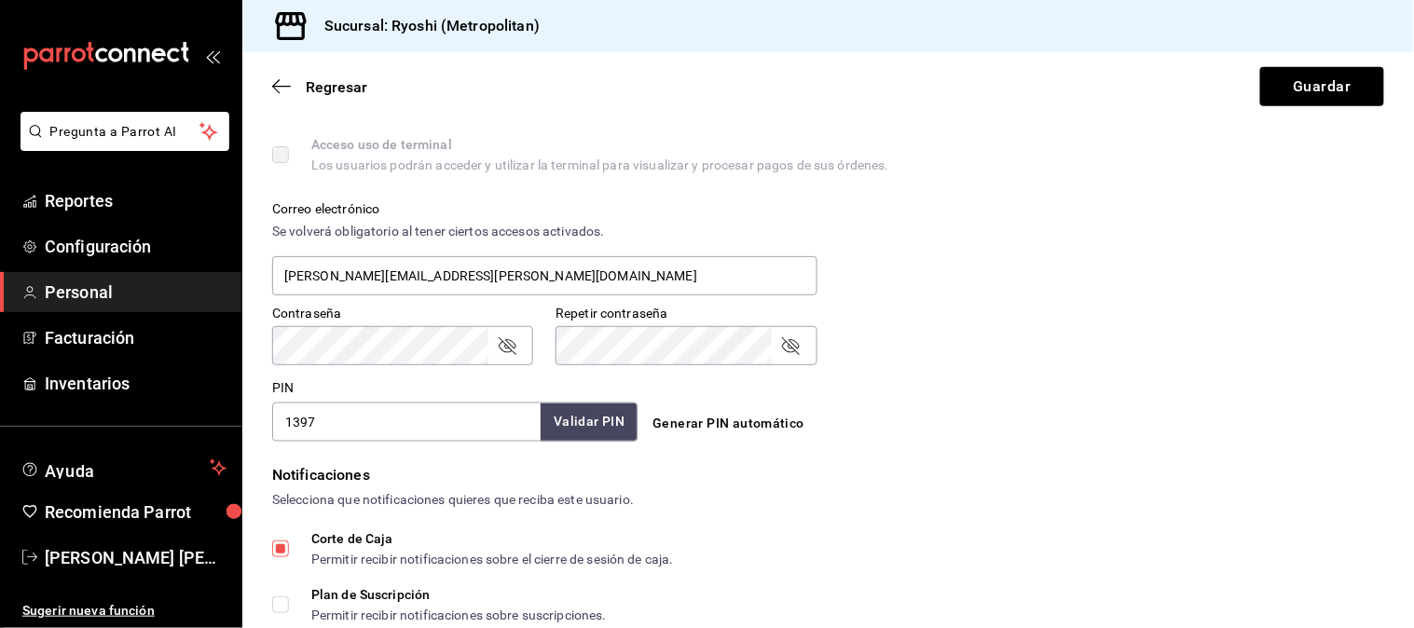
click at [369, 425] on input "1397" at bounding box center [406, 422] width 268 height 39
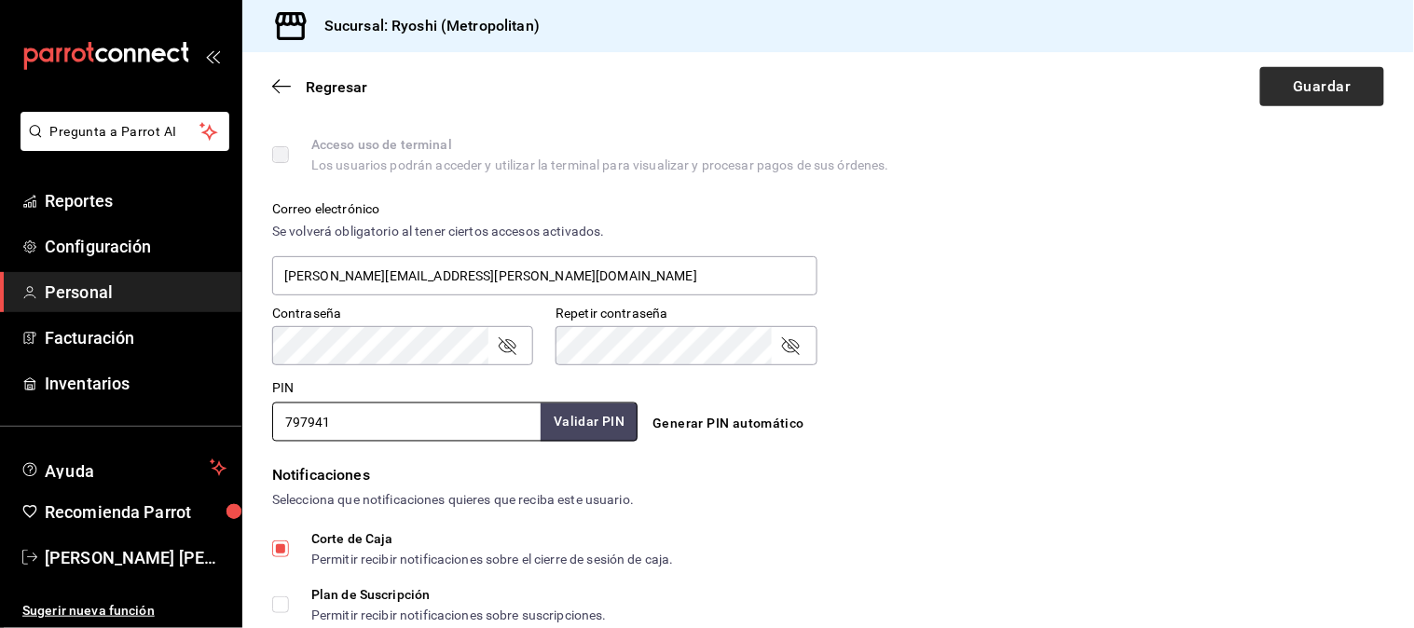
type input "797941"
click at [1309, 89] on button "Guardar" at bounding box center [1322, 86] width 124 height 39
